Goal: Transaction & Acquisition: Purchase product/service

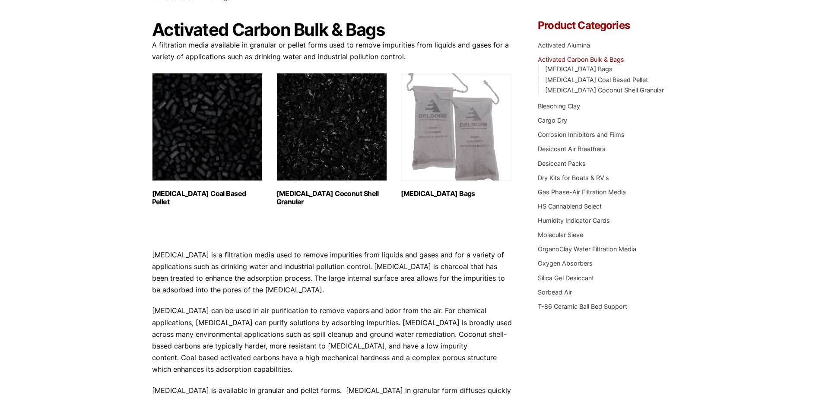
scroll to position [86, 0]
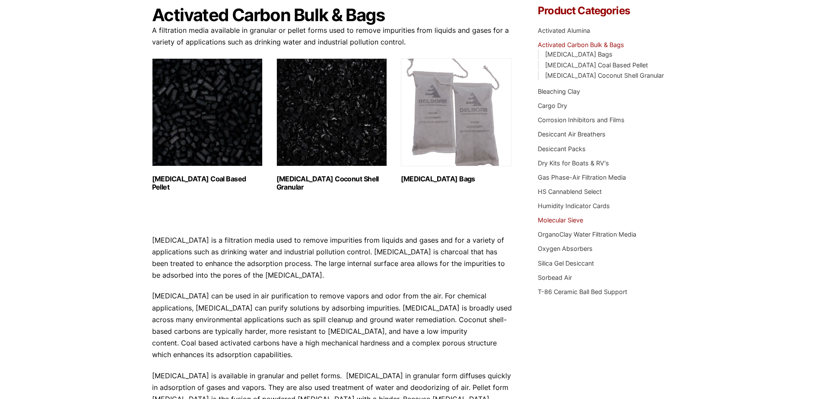
click at [577, 221] on link "Molecular Sieve" at bounding box center [560, 219] width 45 height 7
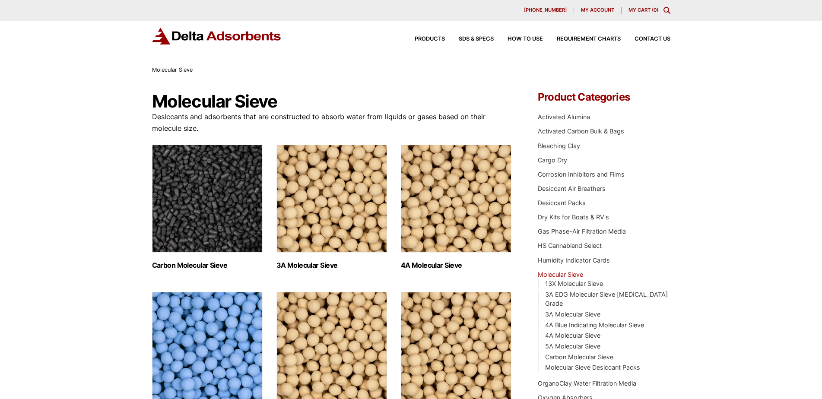
click at [198, 217] on img "Visit product category Carbon Molecular Sieve" at bounding box center [207, 199] width 111 height 108
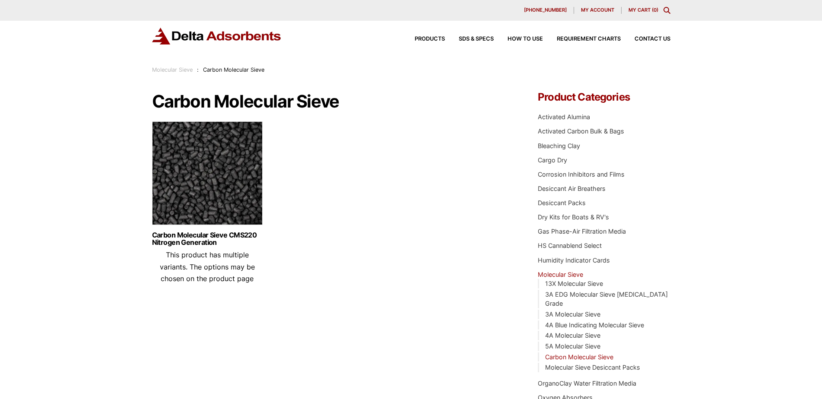
click at [227, 182] on img at bounding box center [207, 175] width 111 height 108
